Goal: Entertainment & Leisure: Browse casually

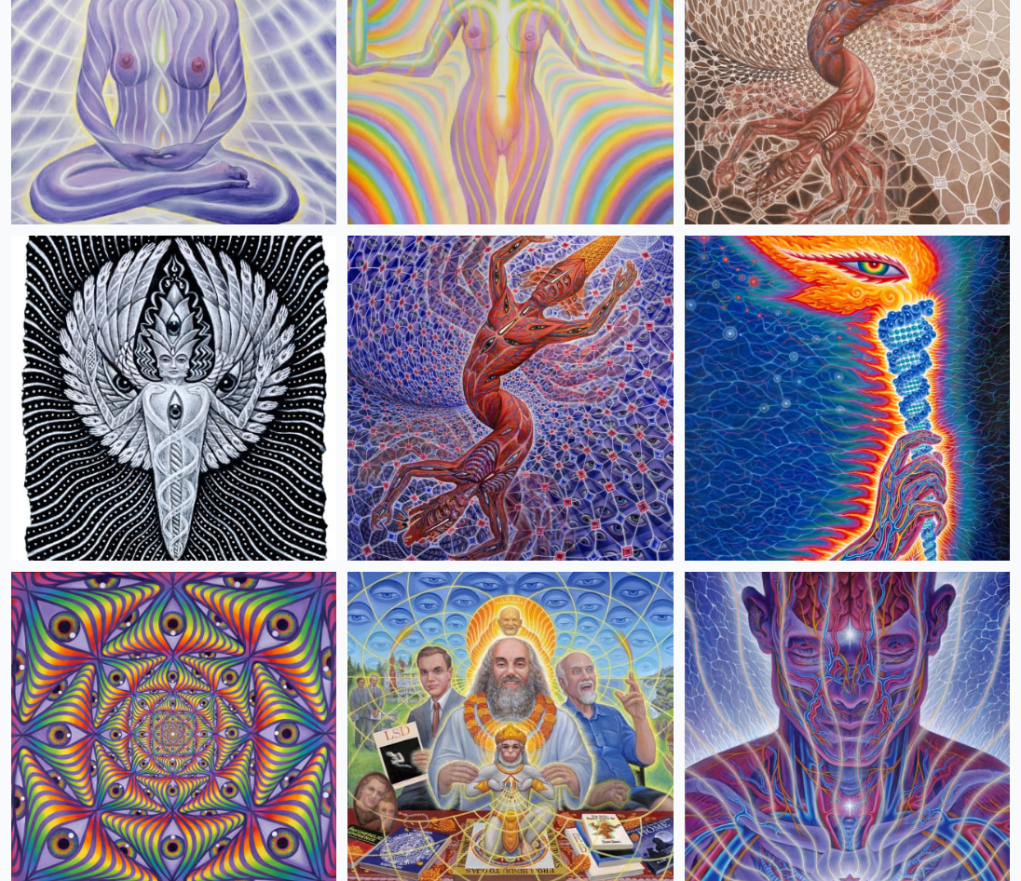
scroll to position [2702, 0]
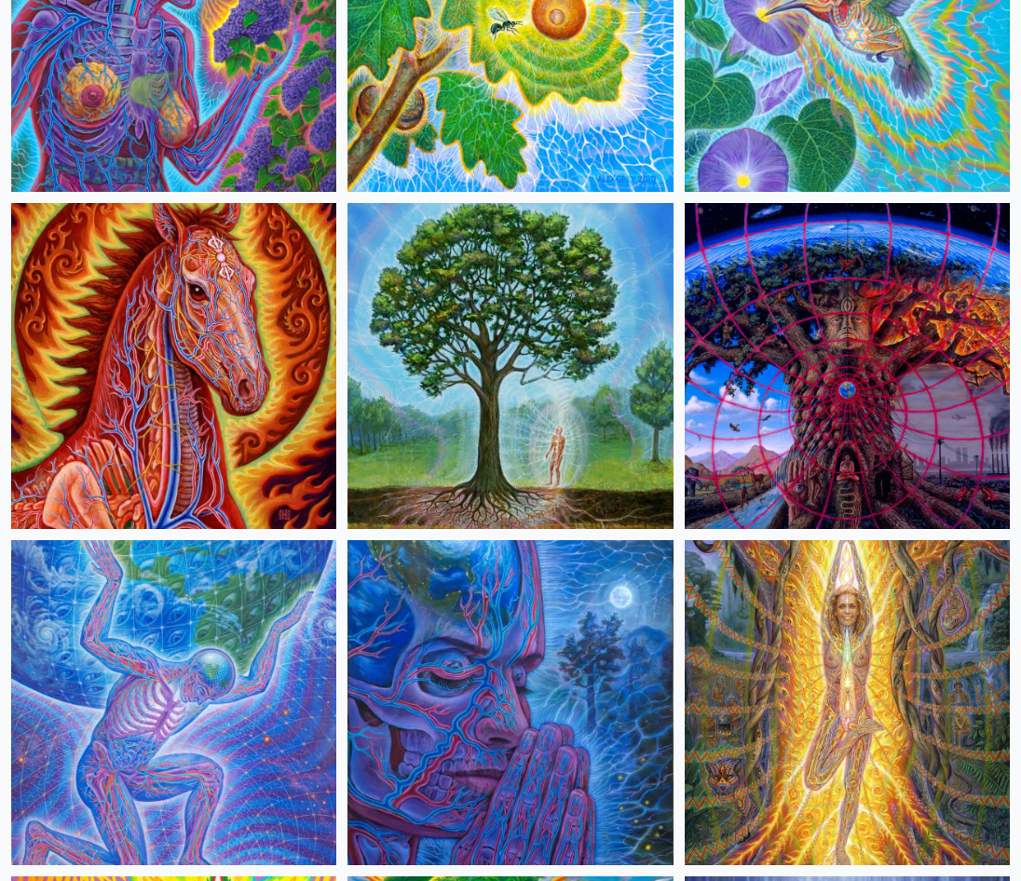
scroll to position [1211, 0]
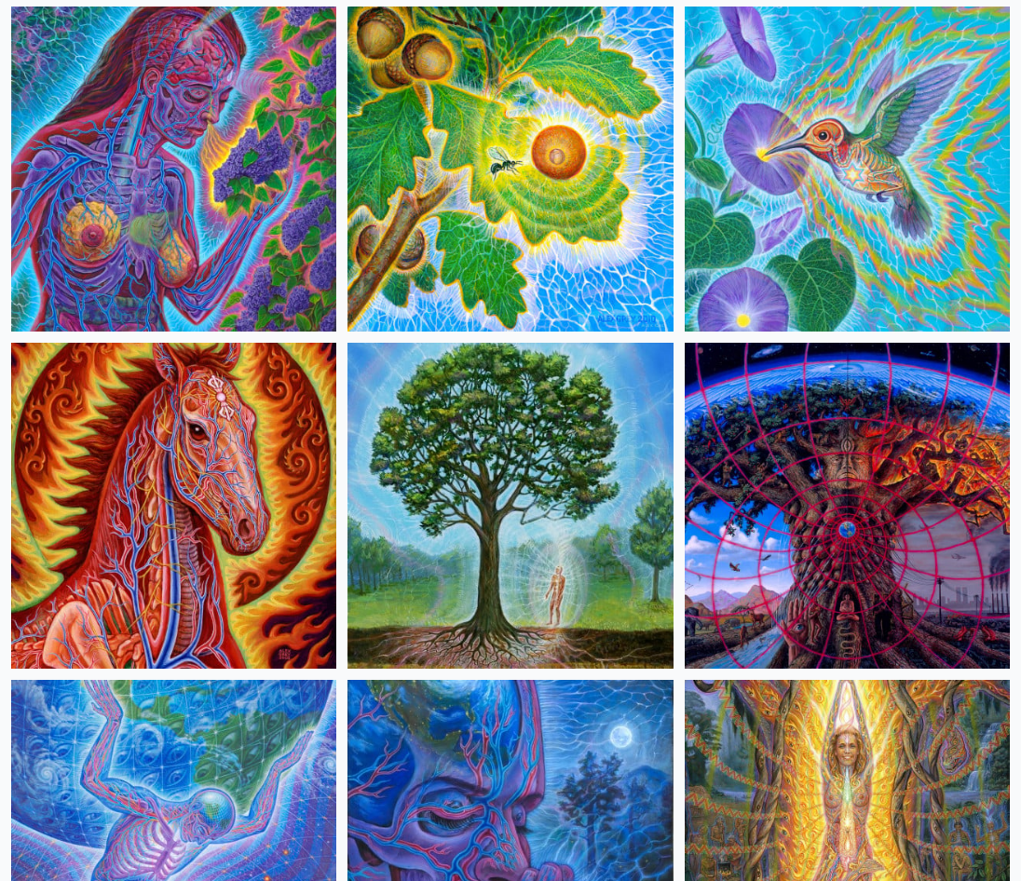
click at [515, 516] on img at bounding box center [510, 505] width 325 height 325
